Goal: Navigation & Orientation: Find specific page/section

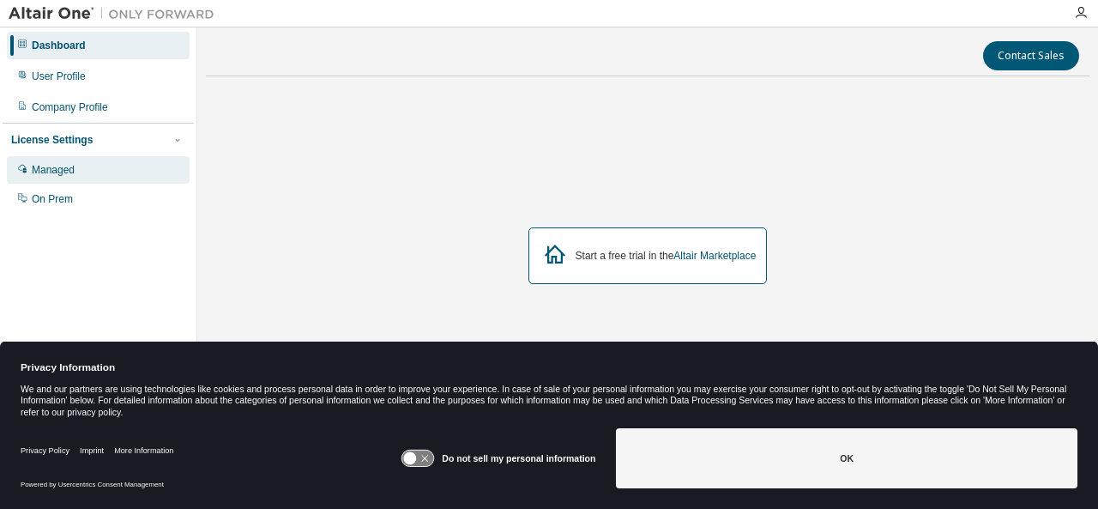
click at [60, 176] on div "Managed" at bounding box center [53, 170] width 43 height 14
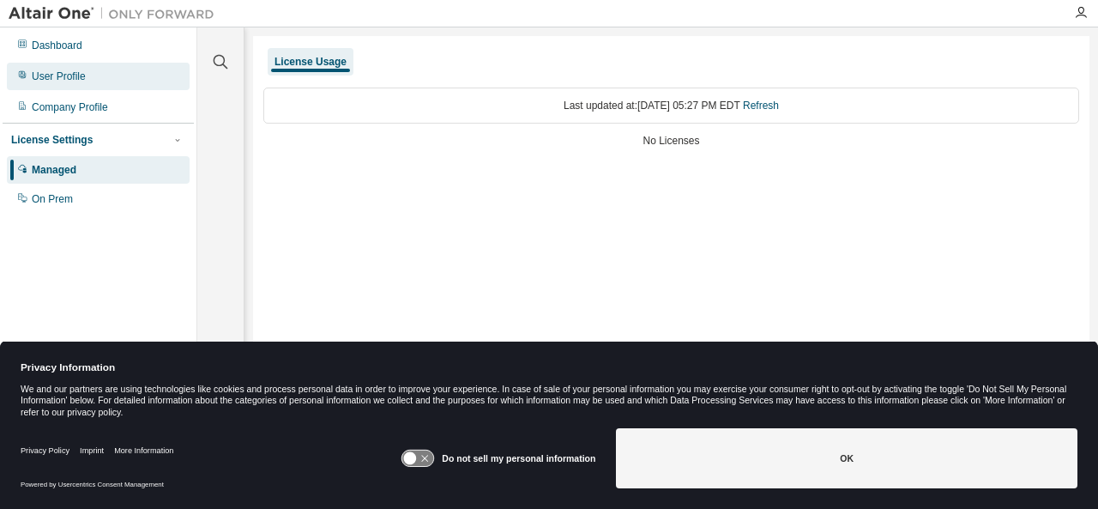
drag, startPoint x: 631, startPoint y: 113, endPoint x: 65, endPoint y: 73, distance: 566.9
click at [65, 73] on div "User Profile" at bounding box center [59, 77] width 54 height 14
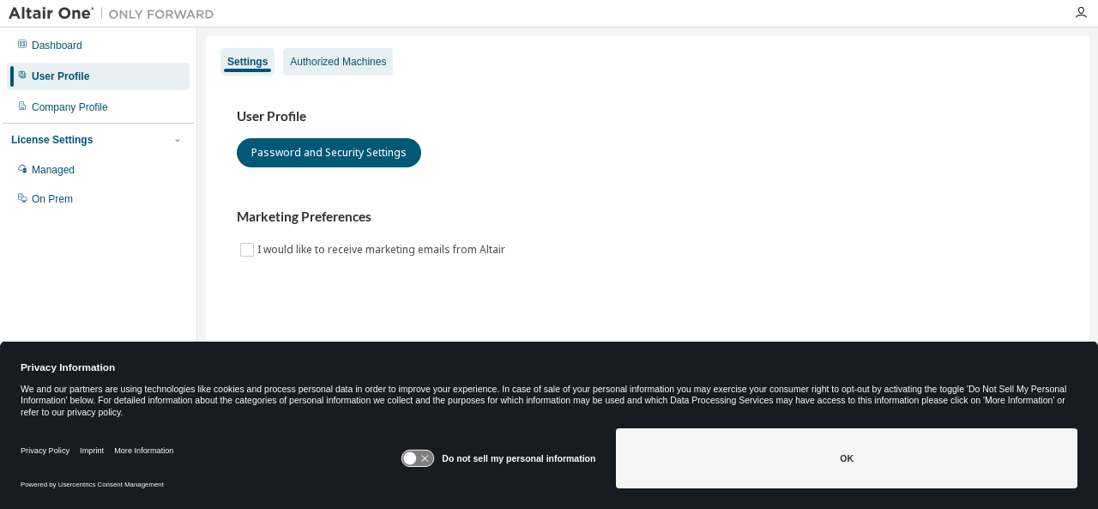
click at [345, 55] on div "Authorized Machines" at bounding box center [338, 62] width 96 height 14
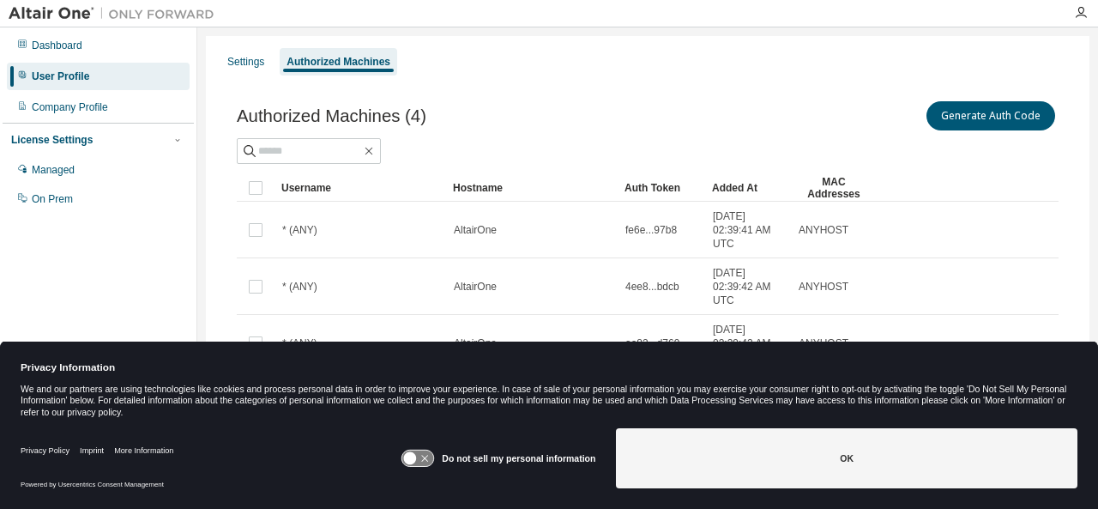
scroll to position [66, 0]
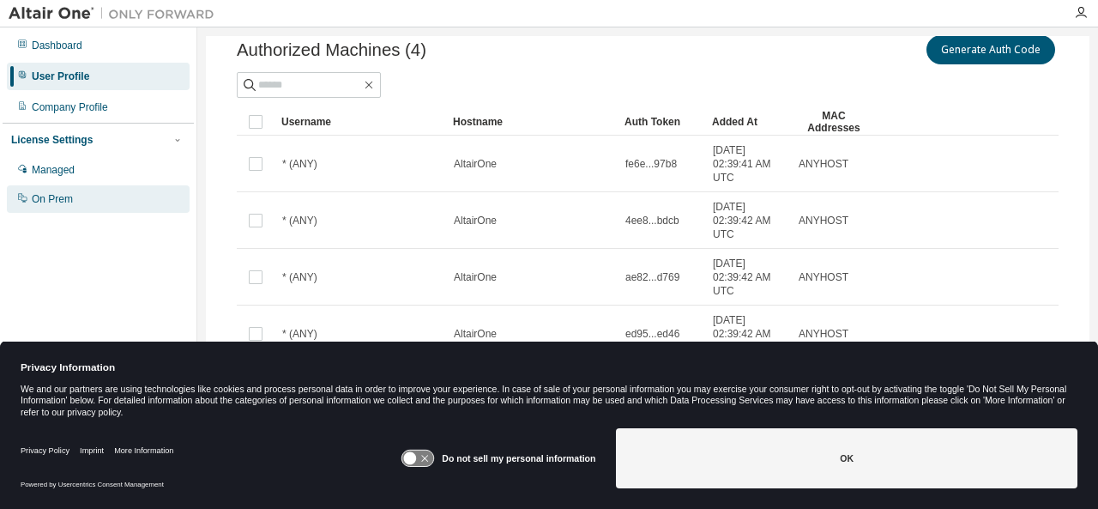
click at [60, 192] on div "On Prem" at bounding box center [52, 199] width 41 height 14
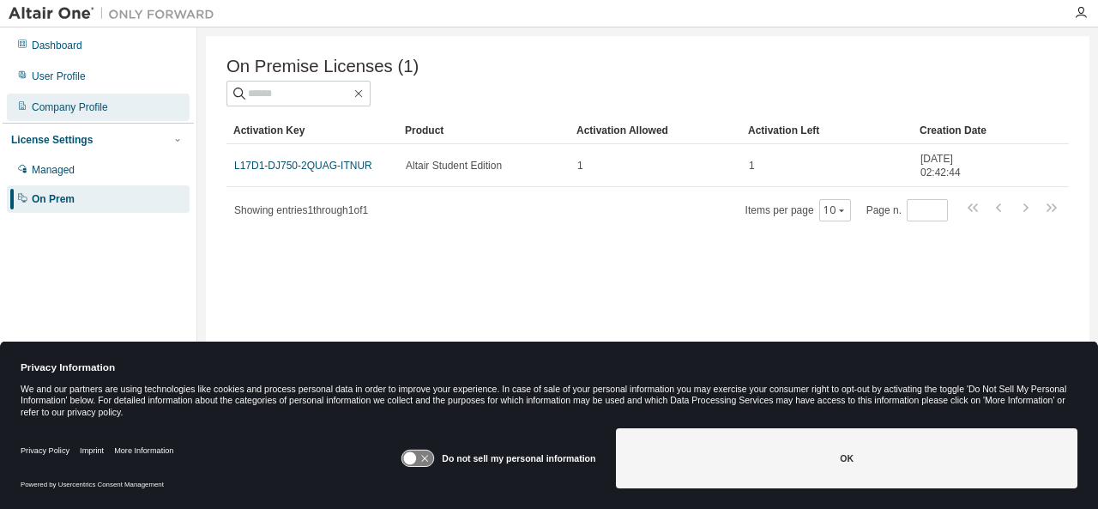
click at [76, 100] on div "Company Profile" at bounding box center [70, 107] width 76 height 14
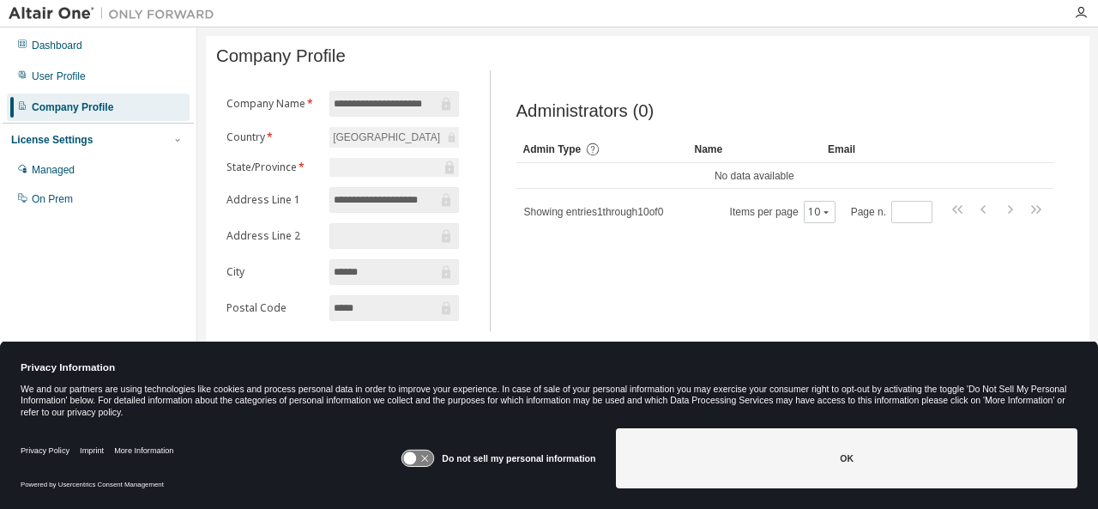
click at [587, 200] on div "Admin Type Name Email No data available Showing entries 1 through 10 of 0 Items…" at bounding box center [786, 180] width 538 height 88
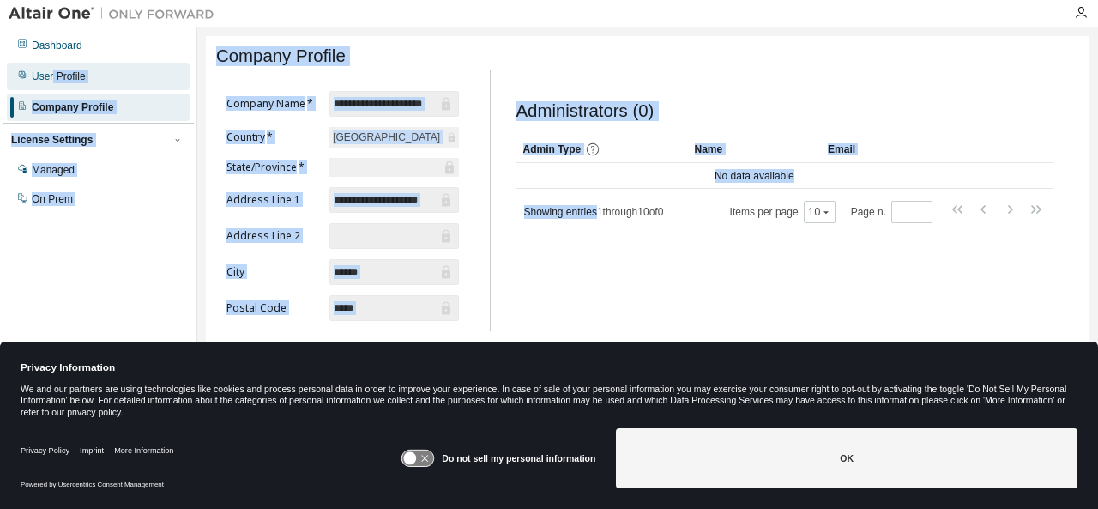
drag, startPoint x: 587, startPoint y: 200, endPoint x: 51, endPoint y: 76, distance: 549.7
click at [51, 76] on div "**********" at bounding box center [549, 243] width 1098 height 432
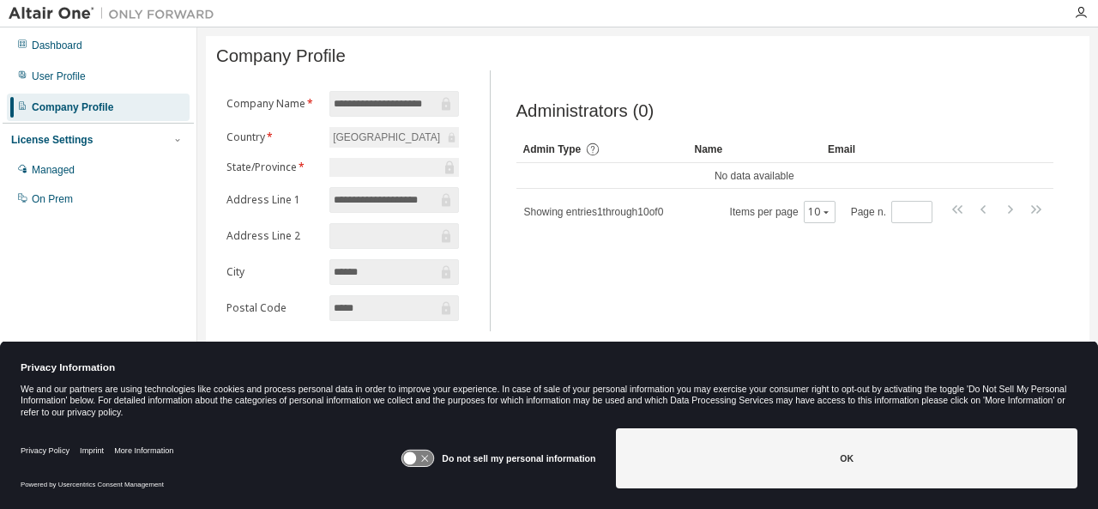
drag, startPoint x: 31, startPoint y: 75, endPoint x: 0, endPoint y: 21, distance: 62.3
click at [9, 73] on div "User Profile" at bounding box center [98, 76] width 183 height 27
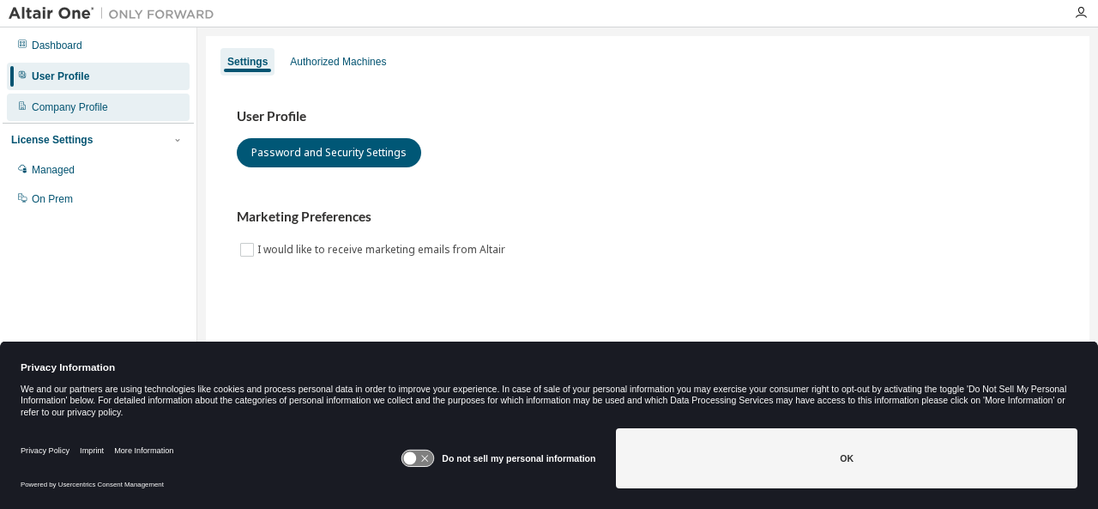
click at [96, 105] on div "Company Profile" at bounding box center [70, 107] width 76 height 14
